Goal: Information Seeking & Learning: Learn about a topic

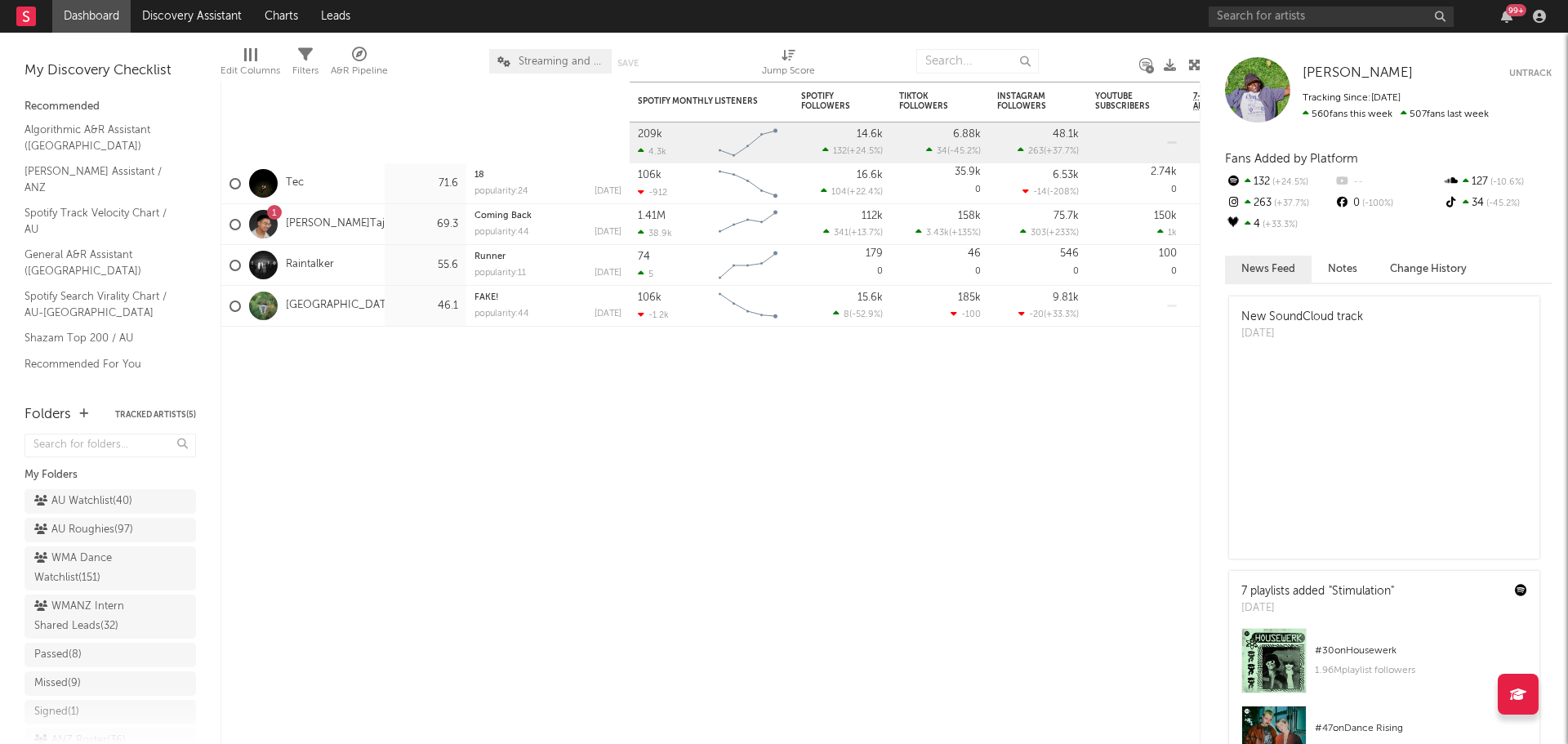
drag, startPoint x: 0, startPoint y: 0, endPoint x: 88, endPoint y: 12, distance: 88.8
click at [88, 12] on link "Dashboard" at bounding box center [91, 16] width 79 height 33
click at [95, 503] on div "AU Watchlist ( 40 )" at bounding box center [83, 501] width 98 height 19
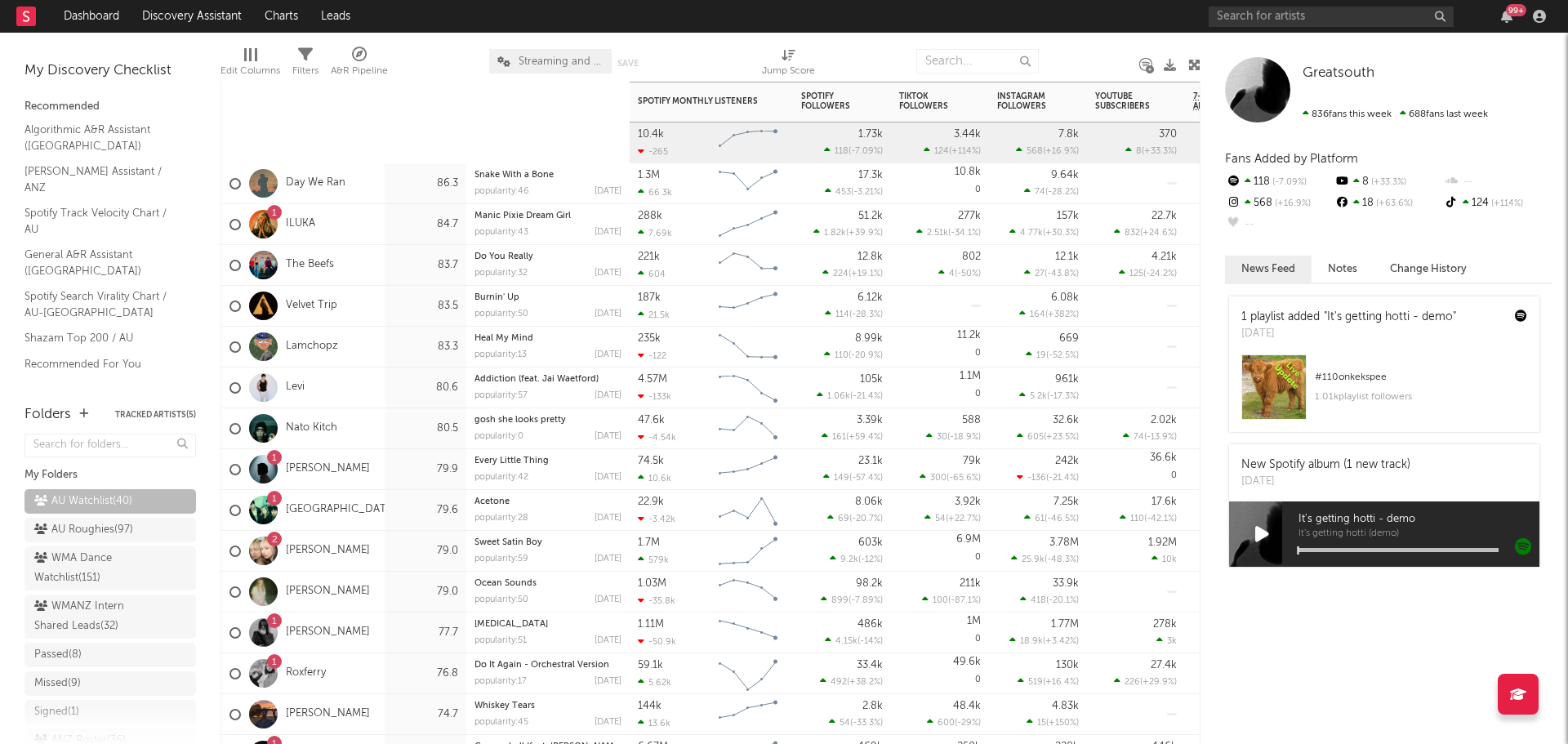
click at [371, 188] on div "Day We Ran" at bounding box center [302, 184] width 164 height 41
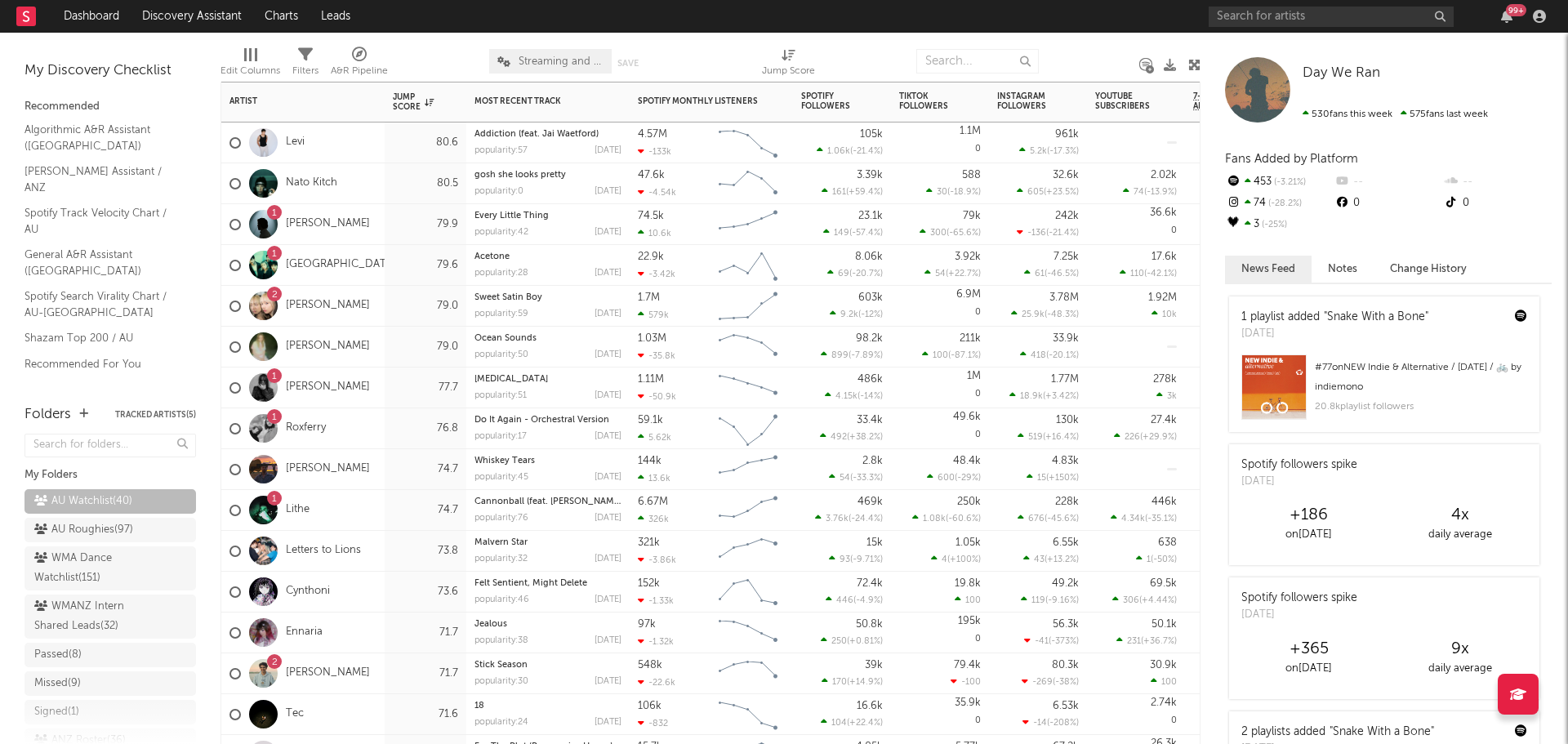
click at [375, 339] on div "[PERSON_NAME]" at bounding box center [302, 346] width 164 height 41
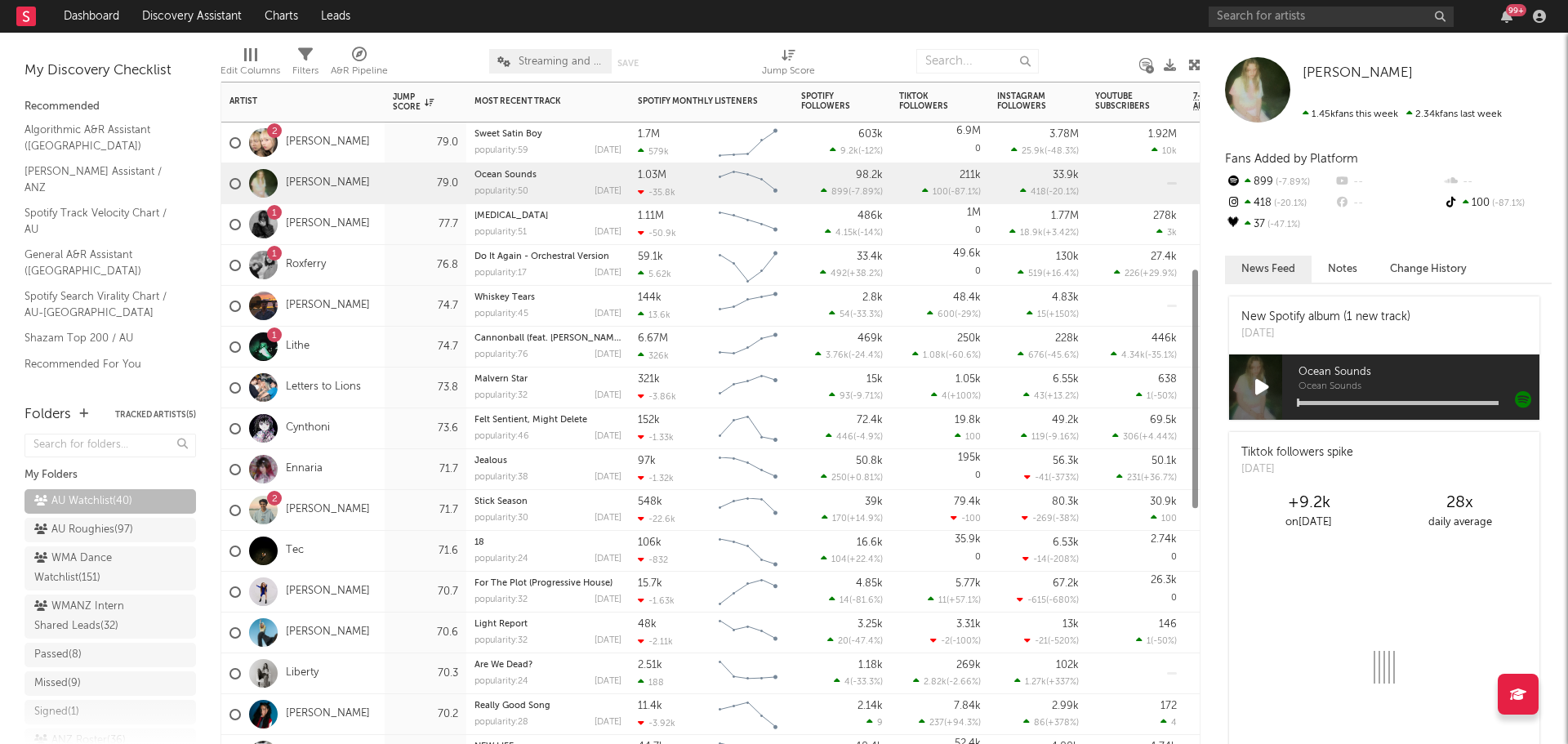
click at [358, 505] on div "2 [PERSON_NAME]" at bounding box center [302, 510] width 164 height 41
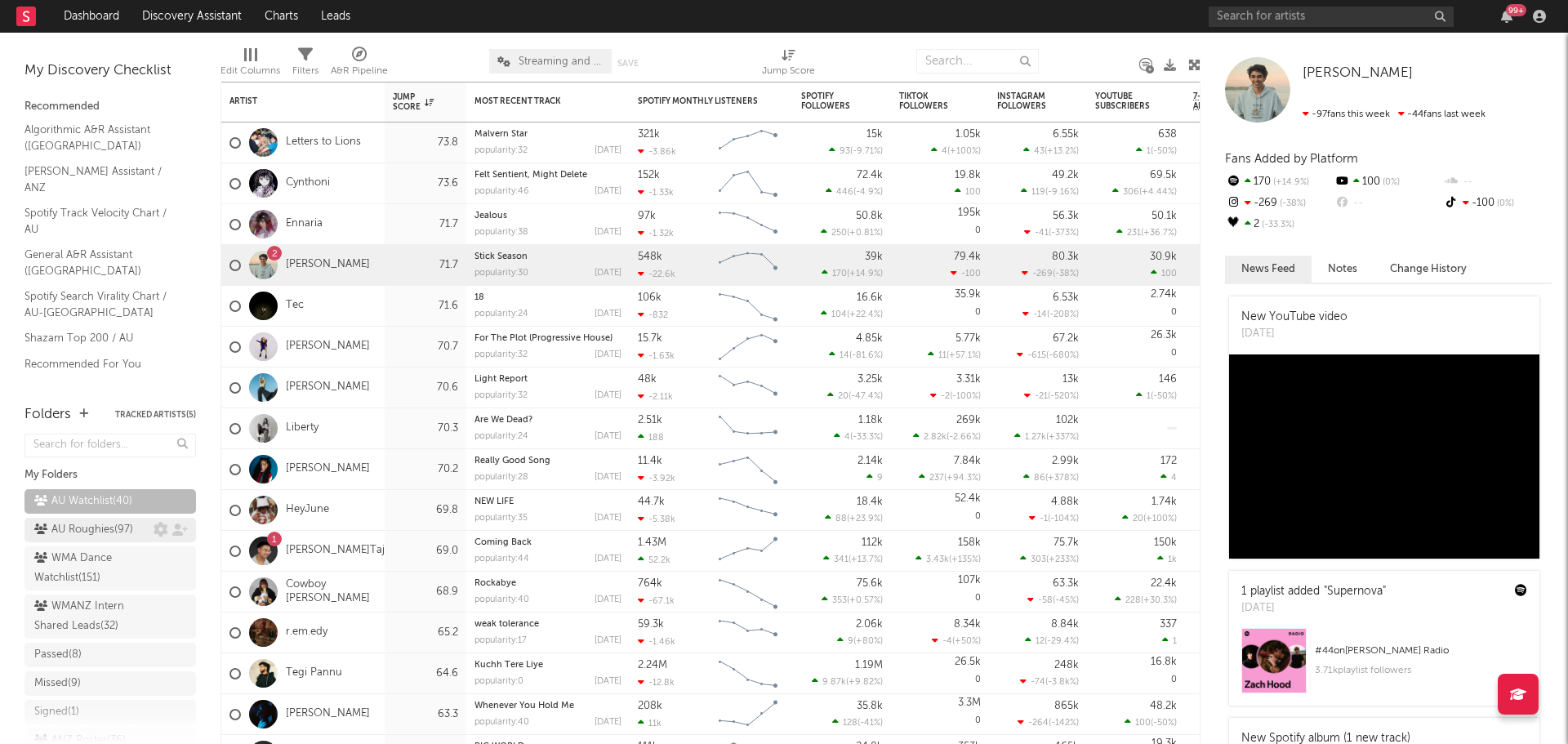
click at [92, 526] on div "AU Roughies ( 97 )" at bounding box center [84, 529] width 99 height 19
